Goal: Entertainment & Leisure: Consume media (video, audio)

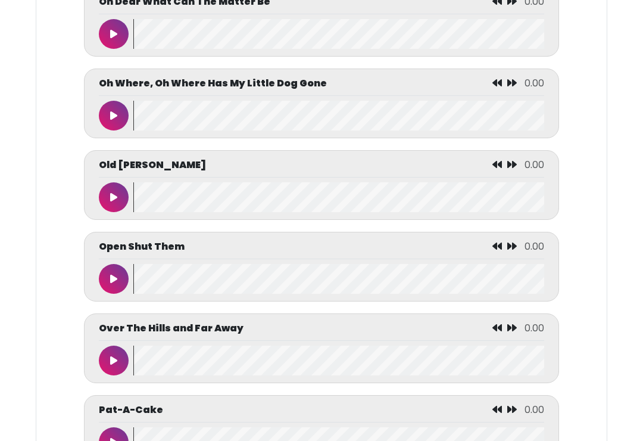
scroll to position [4168, 0]
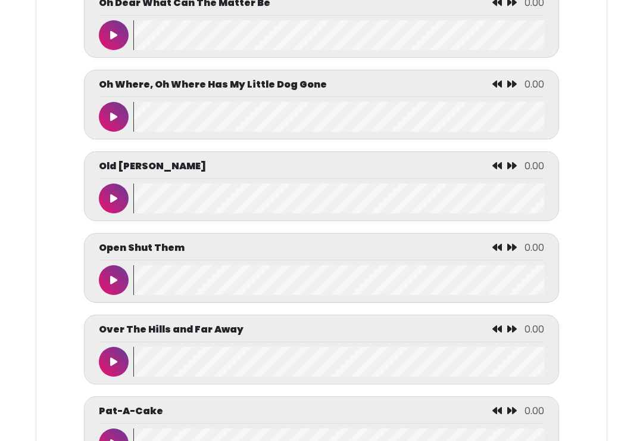
click at [116, 366] on icon at bounding box center [113, 362] width 7 height 10
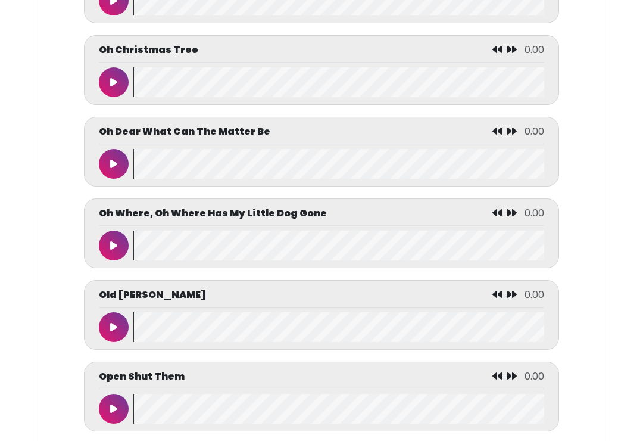
scroll to position [4037, 0]
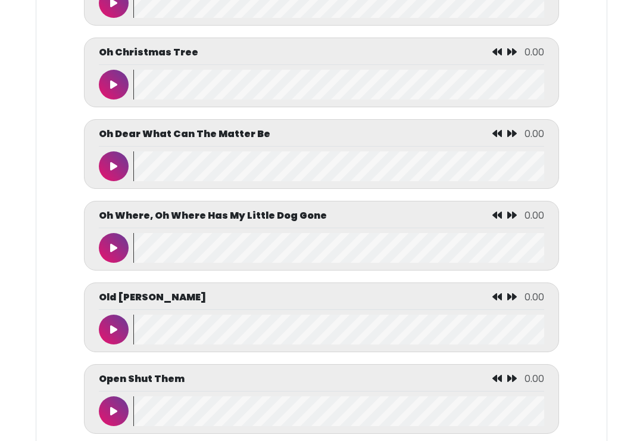
click at [112, 334] on icon at bounding box center [113, 329] width 7 height 10
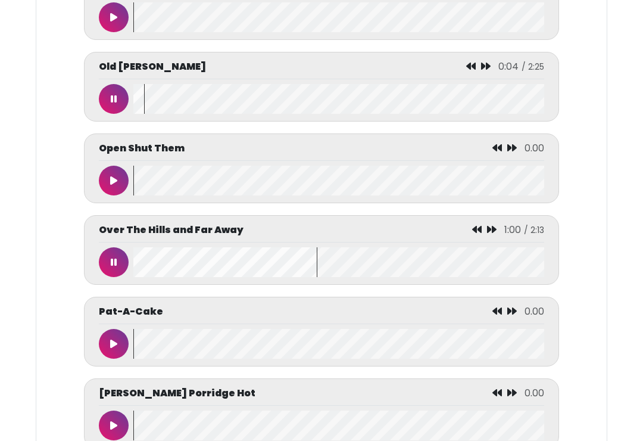
scroll to position [4268, 0]
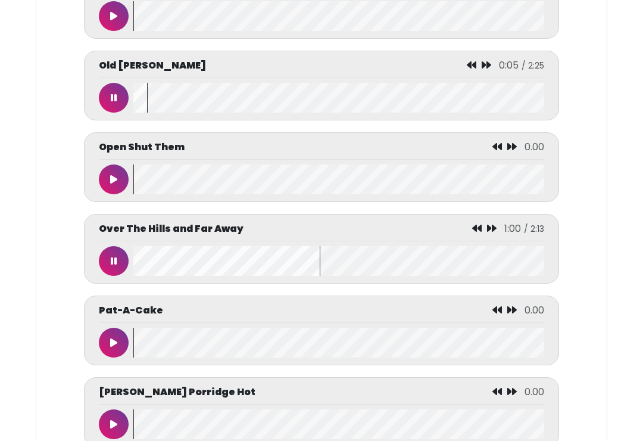
click at [107, 276] on button at bounding box center [114, 261] width 30 height 30
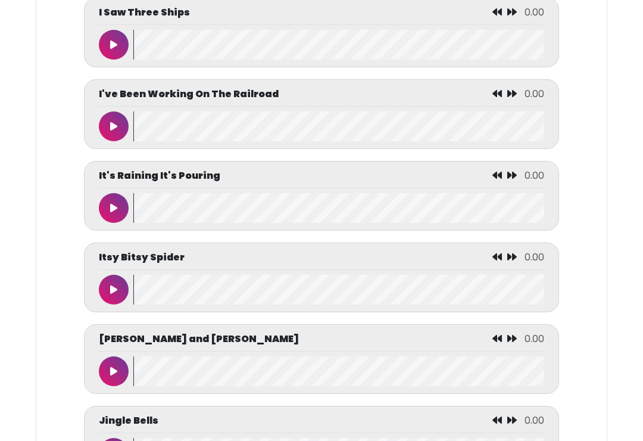
scroll to position [3178, 0]
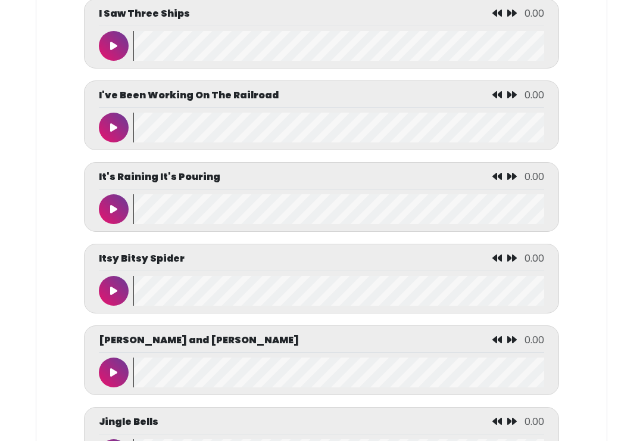
click at [113, 295] on icon at bounding box center [113, 291] width 7 height 10
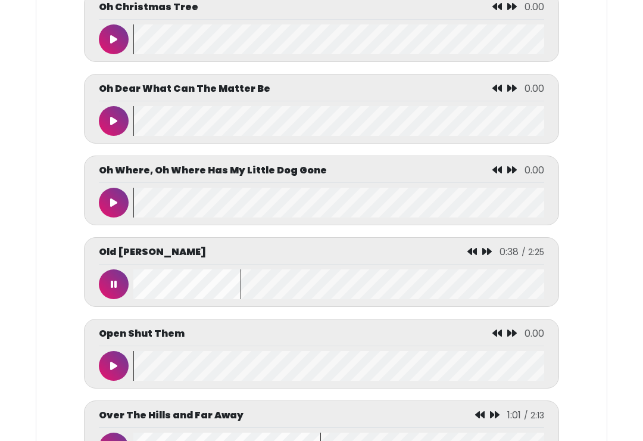
scroll to position [4081, 0]
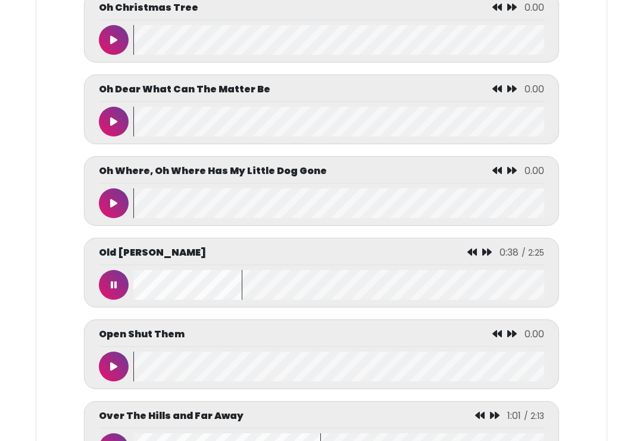
click at [114, 289] on icon at bounding box center [114, 285] width 6 height 10
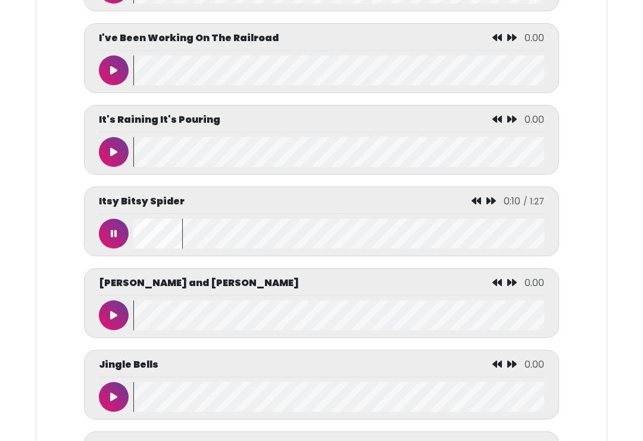
scroll to position [3230, 0]
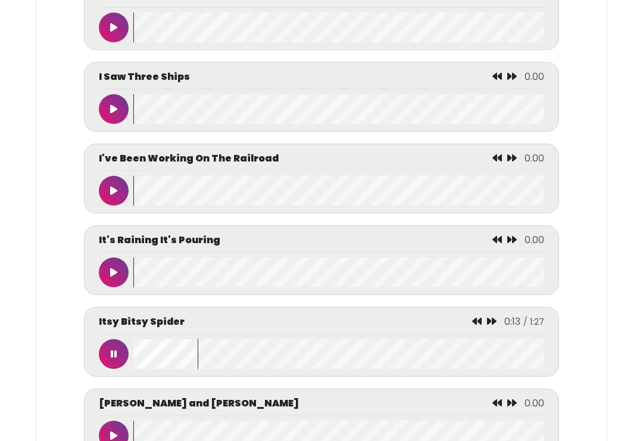
click at [114, 368] on button at bounding box center [114, 354] width 30 height 30
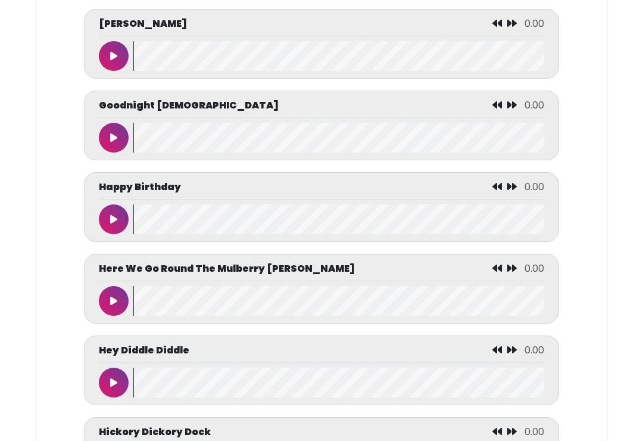
scroll to position [2271, 0]
click at [110, 229] on button at bounding box center [114, 219] width 30 height 30
click at [114, 224] on icon at bounding box center [114, 219] width 6 height 10
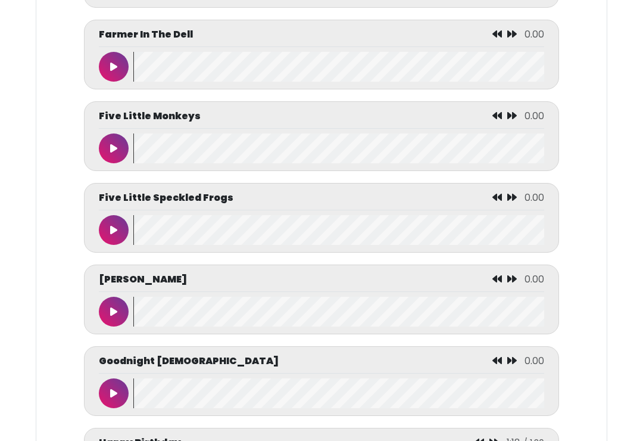
scroll to position [2014, 0]
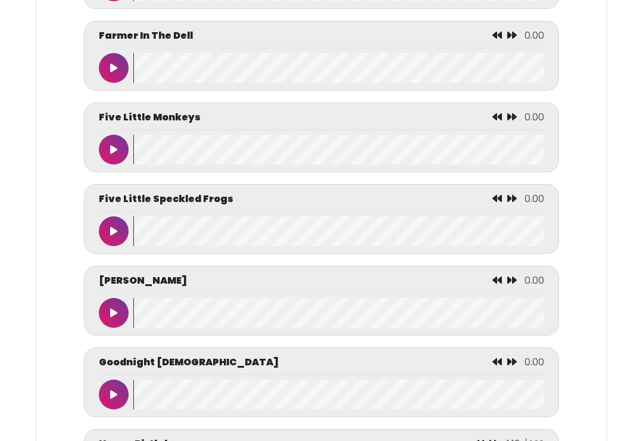
click at [114, 154] on icon at bounding box center [113, 150] width 7 height 10
click at [120, 164] on button at bounding box center [114, 150] width 30 height 30
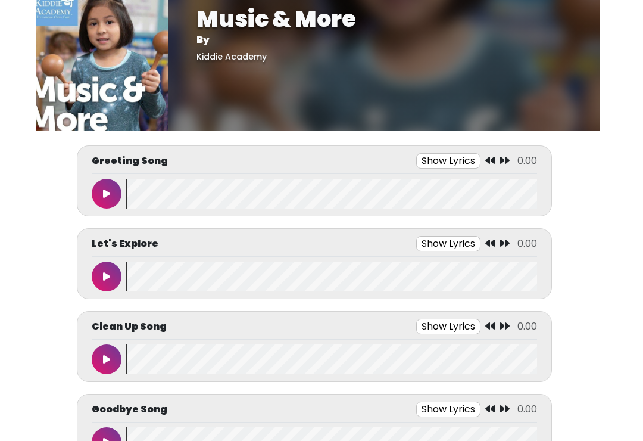
scroll to position [0, 0]
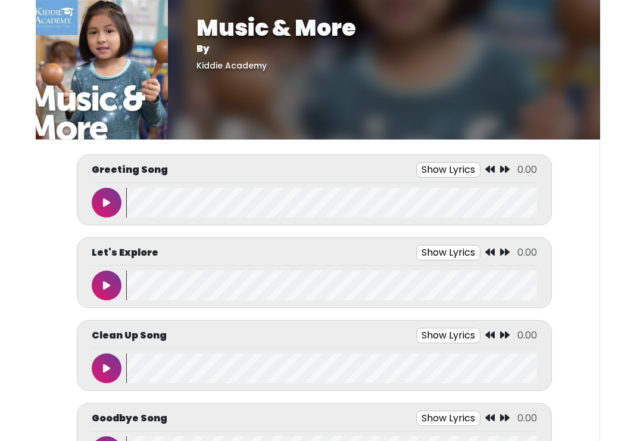
click at [72, 77] on img at bounding box center [98, 69] width 139 height 139
click at [405, 76] on div "Music & More By [GEOGRAPHIC_DATA]" at bounding box center [384, 69] width 432 height 139
click at [176, 78] on div "Music & More By [GEOGRAPHIC_DATA]" at bounding box center [384, 69] width 432 height 139
click at [484, 96] on div "Music & More By [GEOGRAPHIC_DATA]" at bounding box center [384, 69] width 432 height 139
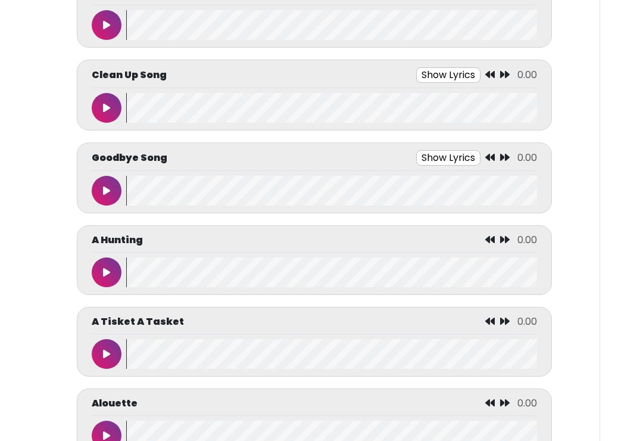
scroll to position [258, 0]
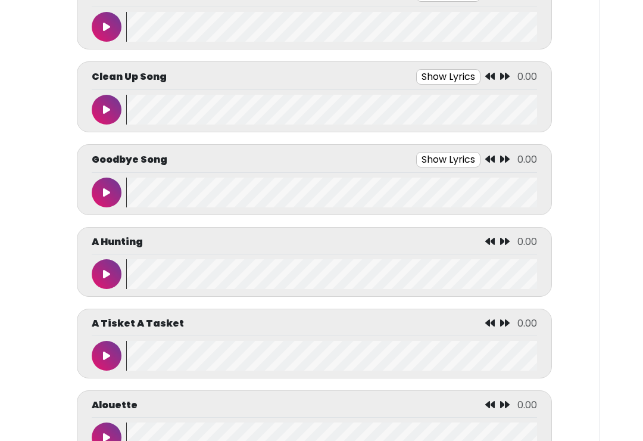
click at [455, 163] on button "Show Lyrics" at bounding box center [448, 159] width 64 height 15
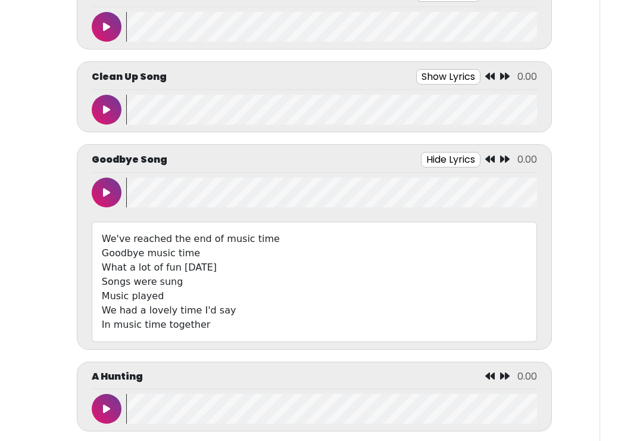
click at [453, 80] on button "Show Lyrics" at bounding box center [448, 76] width 64 height 15
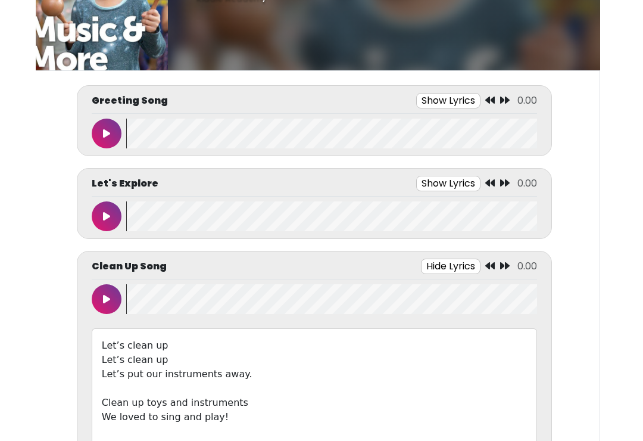
scroll to position [61, 0]
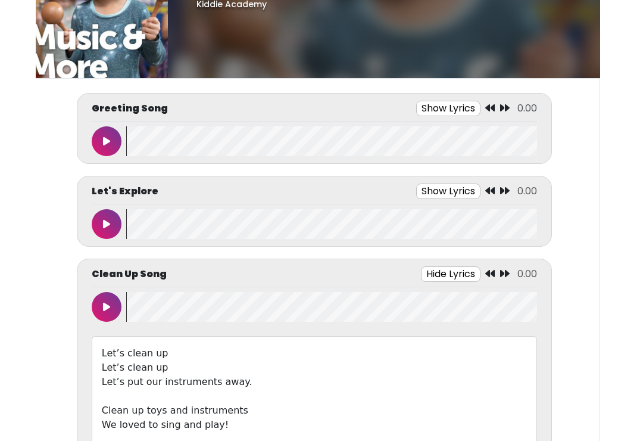
click at [450, 187] on button "Show Lyrics" at bounding box center [448, 190] width 64 height 15
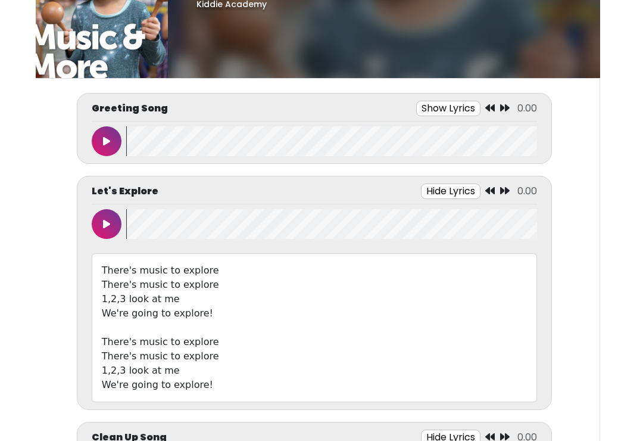
click at [453, 108] on button "Show Lyrics" at bounding box center [448, 108] width 64 height 15
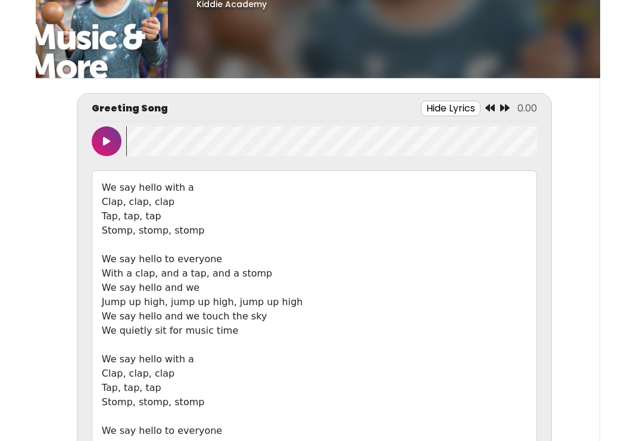
click at [101, 139] on button at bounding box center [107, 141] width 30 height 30
click at [108, 143] on icon at bounding box center [107, 141] width 6 height 10
click at [110, 145] on button at bounding box center [107, 141] width 30 height 30
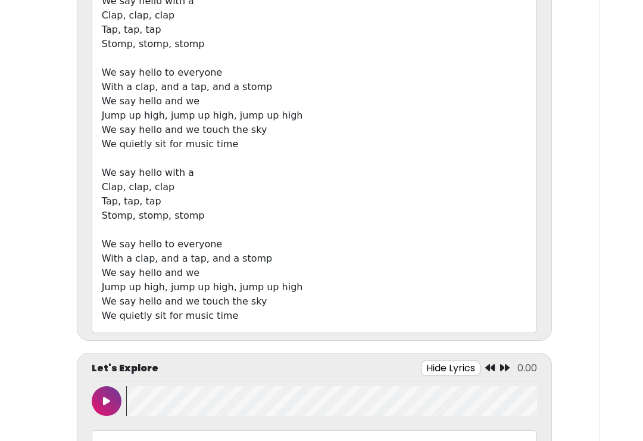
scroll to position [247, 0]
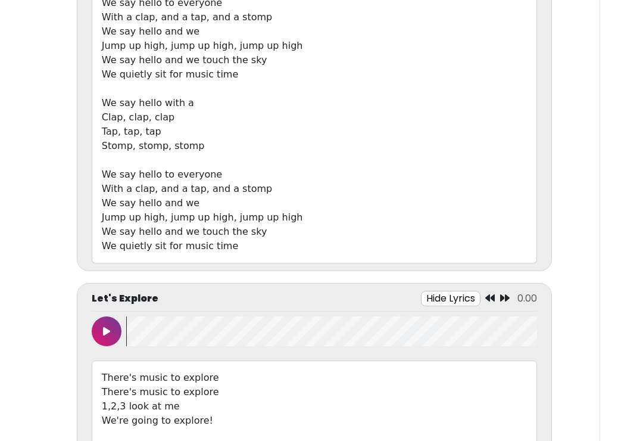
scroll to position [316, 0]
